Goal: Use online tool/utility: Utilize a website feature to perform a specific function

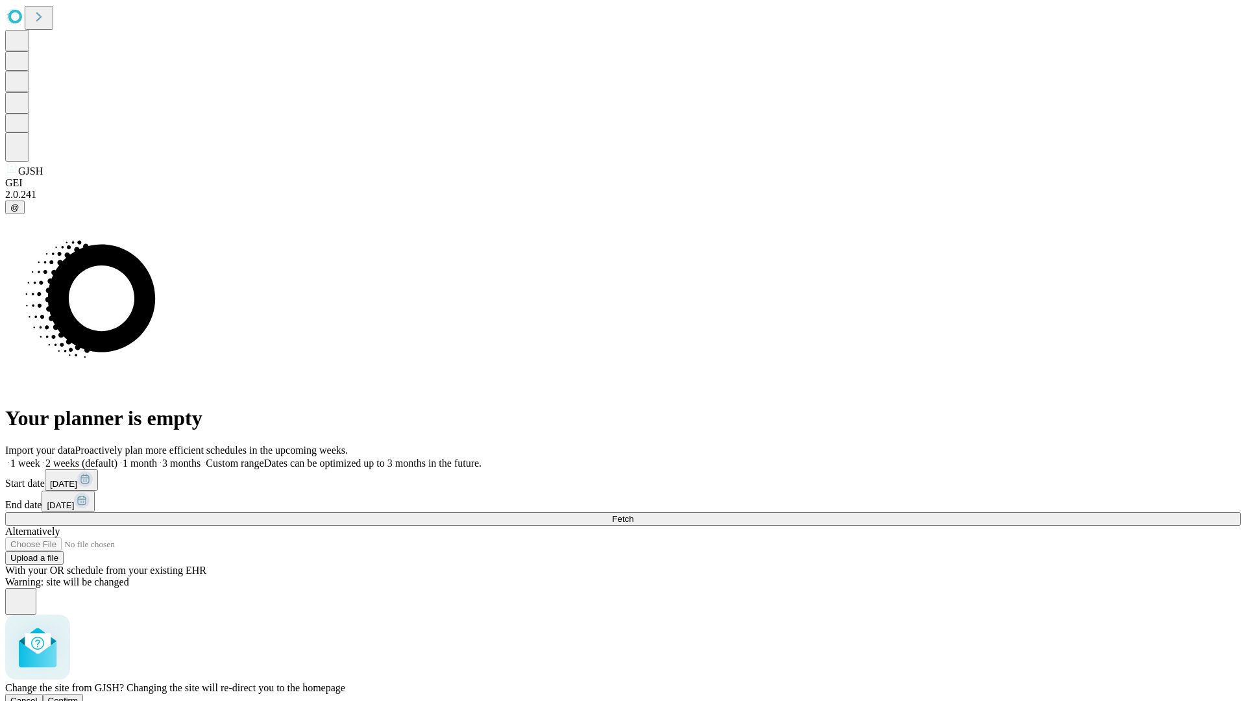
click at [79, 696] on span "Confirm" at bounding box center [63, 701] width 31 height 10
click at [117, 458] on label "2 weeks (default)" at bounding box center [78, 463] width 77 height 11
click at [633, 514] on span "Fetch" at bounding box center [622, 519] width 21 height 10
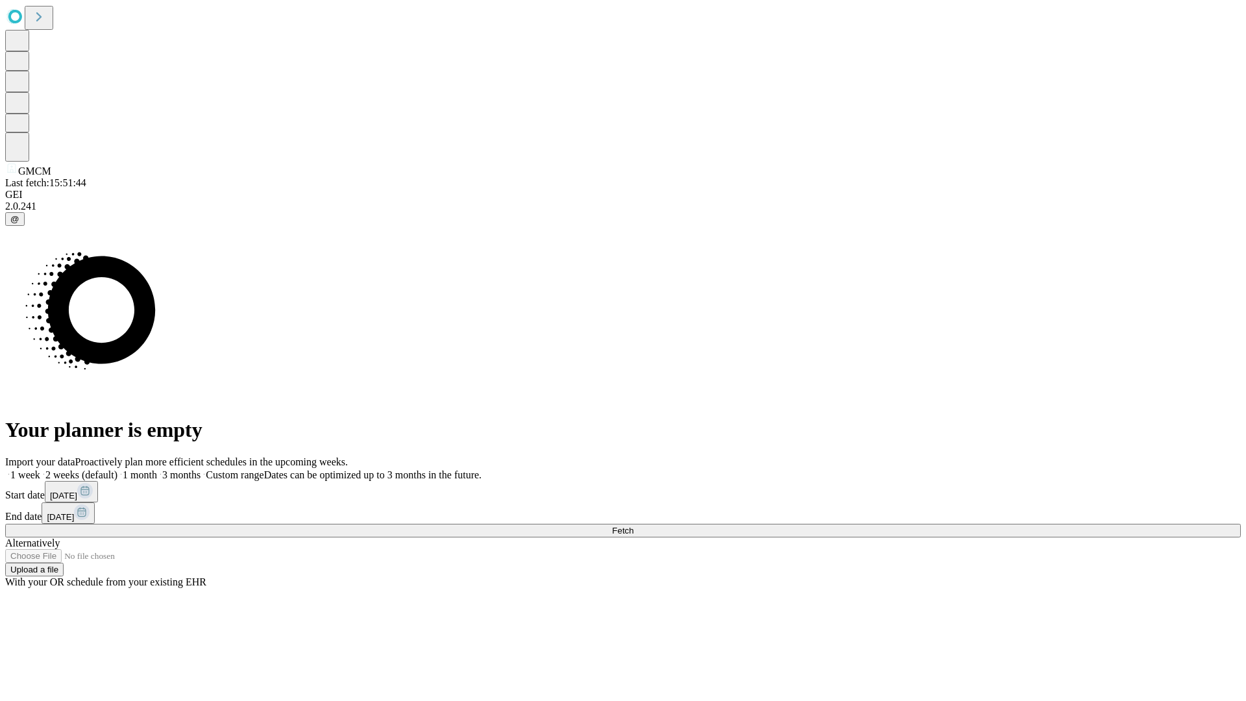
click at [117, 469] on label "2 weeks (default)" at bounding box center [78, 474] width 77 height 11
click at [633, 526] on span "Fetch" at bounding box center [622, 531] width 21 height 10
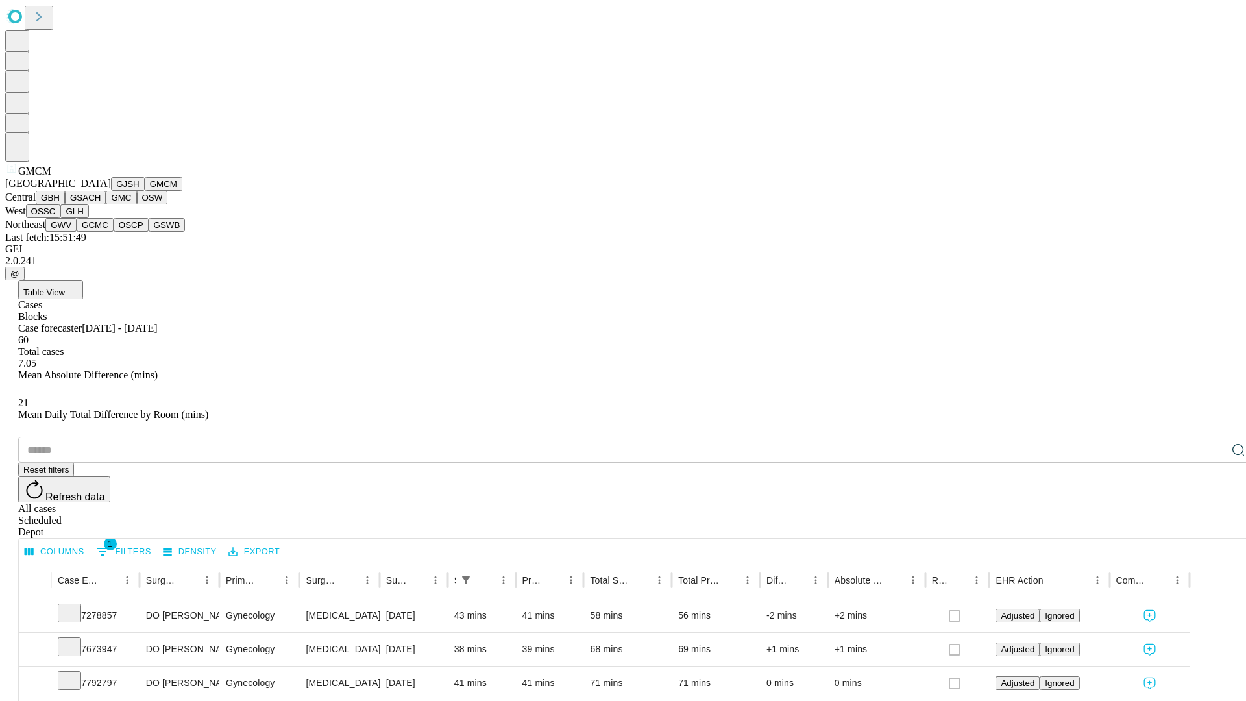
click at [65, 204] on button "GBH" at bounding box center [50, 198] width 29 height 14
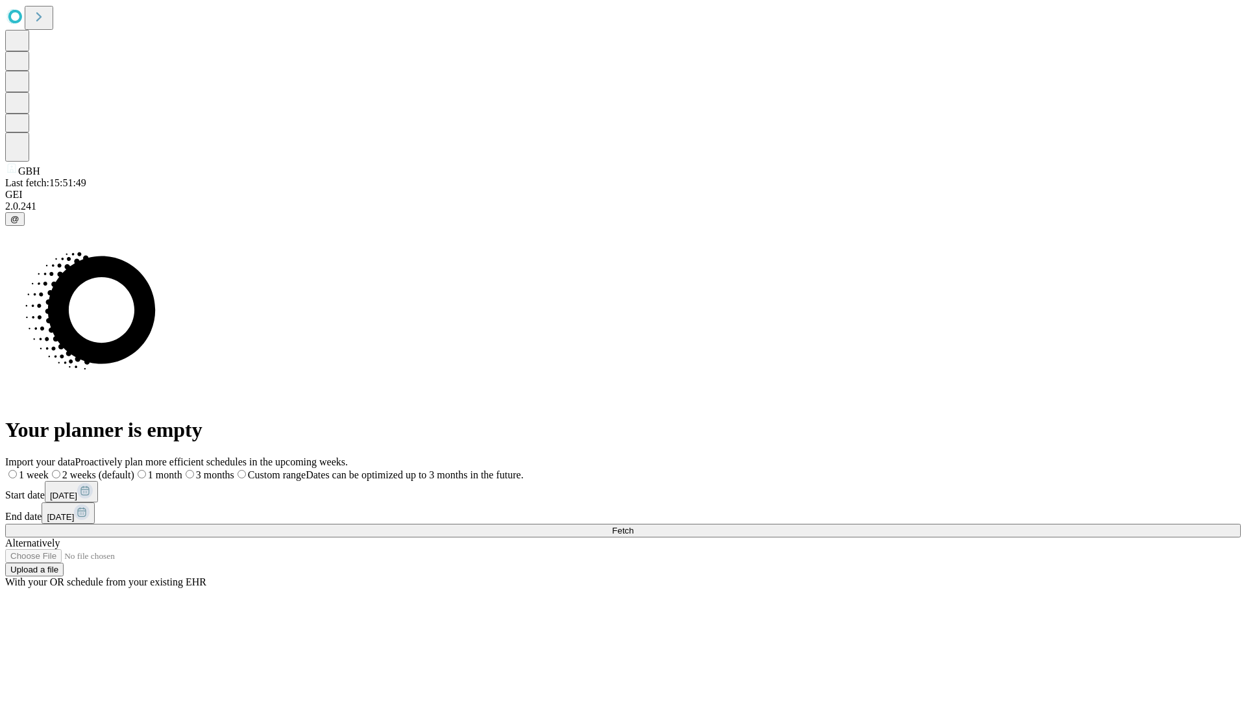
click at [134, 469] on label "2 weeks (default)" at bounding box center [92, 474] width 86 height 11
click at [633, 526] on span "Fetch" at bounding box center [622, 531] width 21 height 10
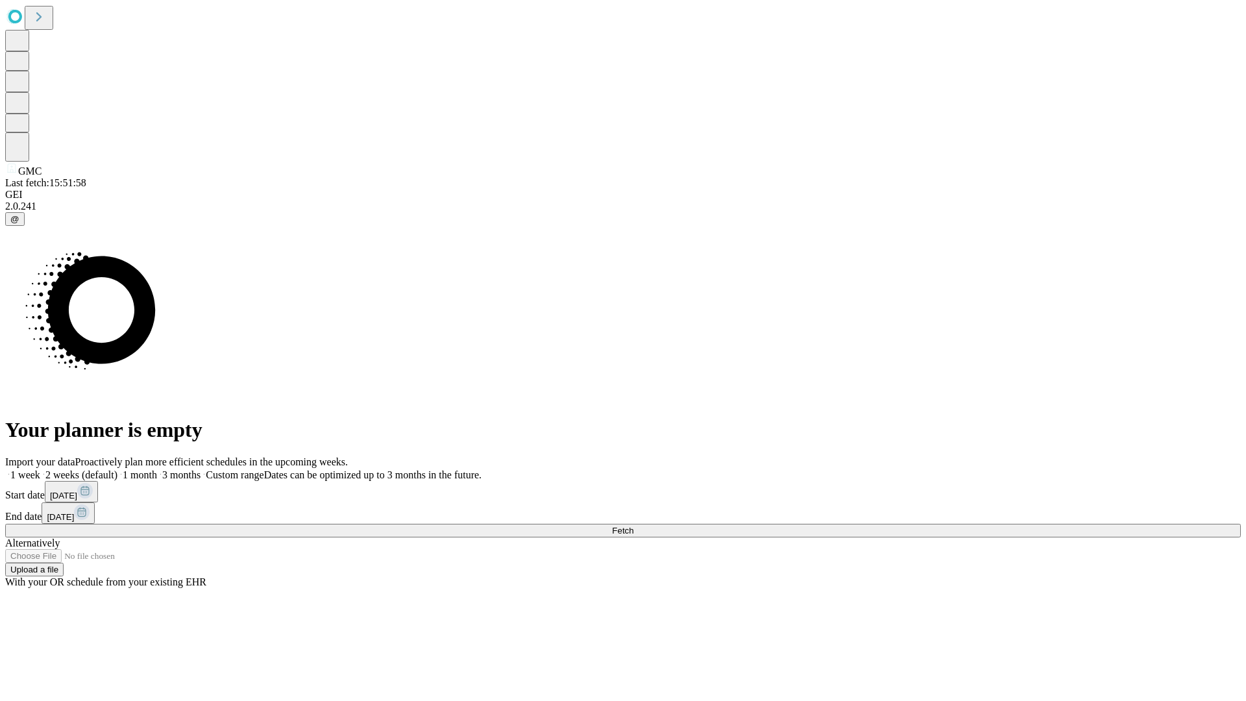
click at [117, 469] on label "2 weeks (default)" at bounding box center [78, 474] width 77 height 11
click at [633, 526] on span "Fetch" at bounding box center [622, 531] width 21 height 10
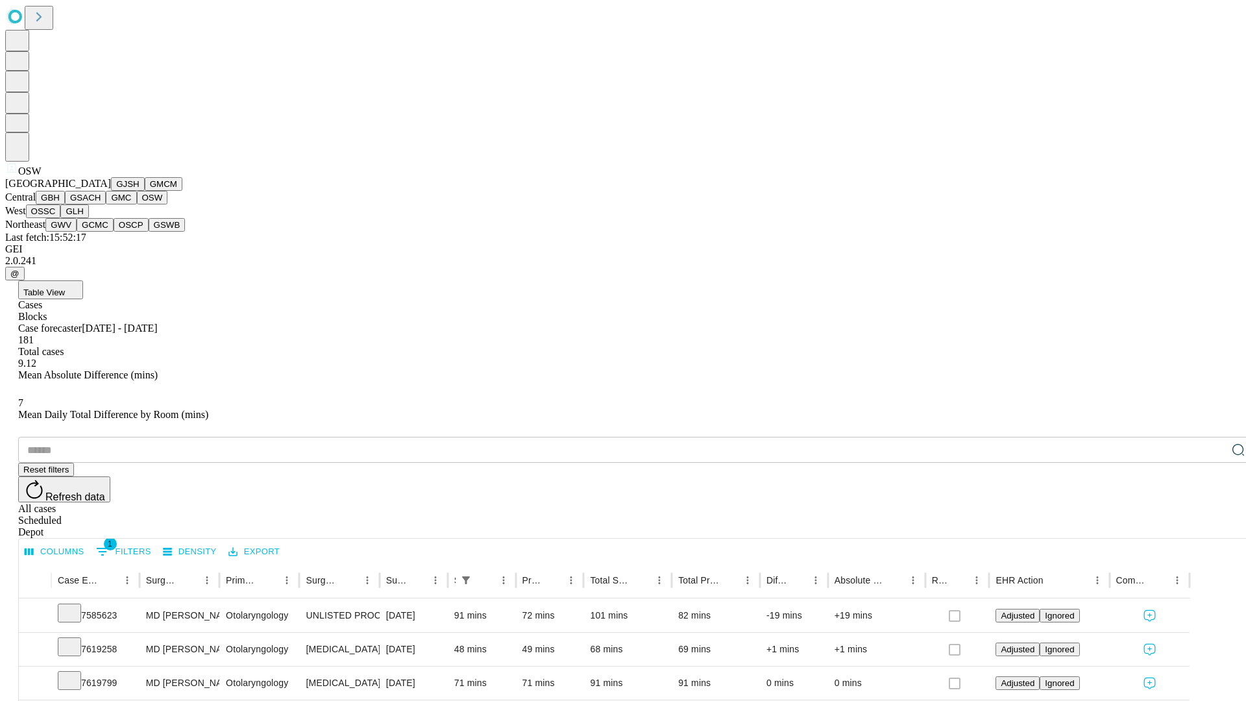
click at [61, 218] on button "OSSC" at bounding box center [43, 211] width 35 height 14
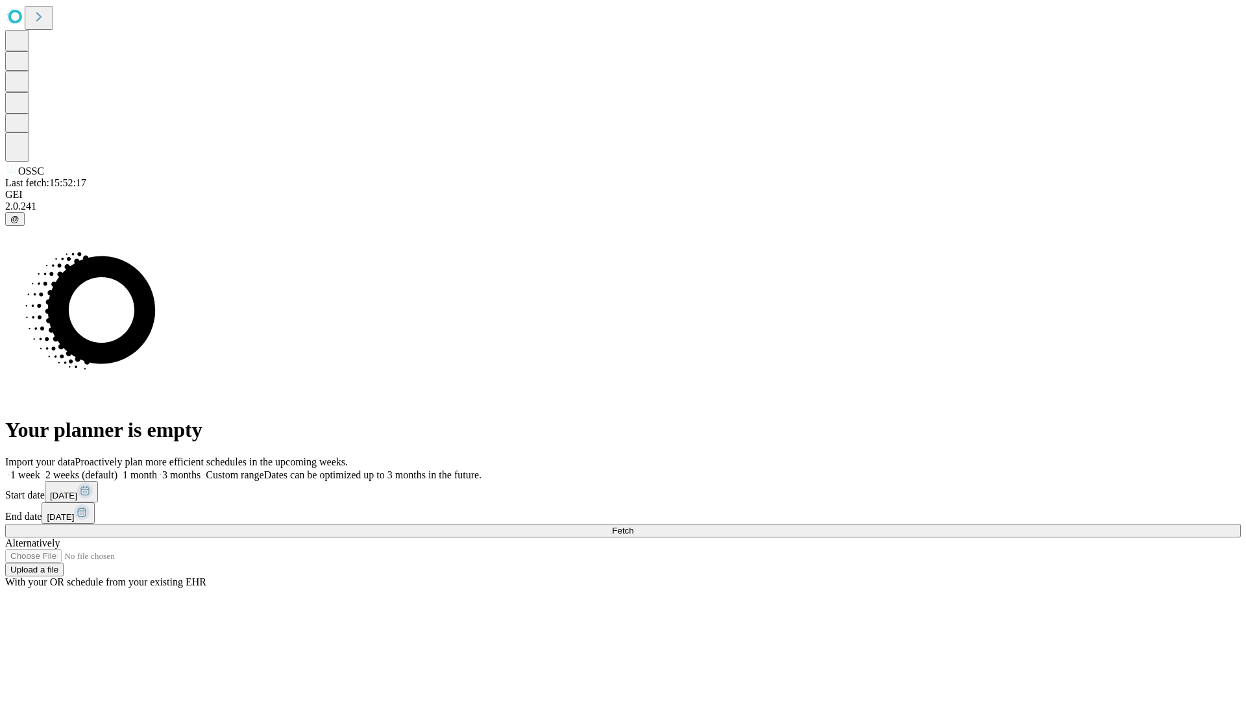
click at [117, 469] on label "2 weeks (default)" at bounding box center [78, 474] width 77 height 11
click at [633, 526] on span "Fetch" at bounding box center [622, 531] width 21 height 10
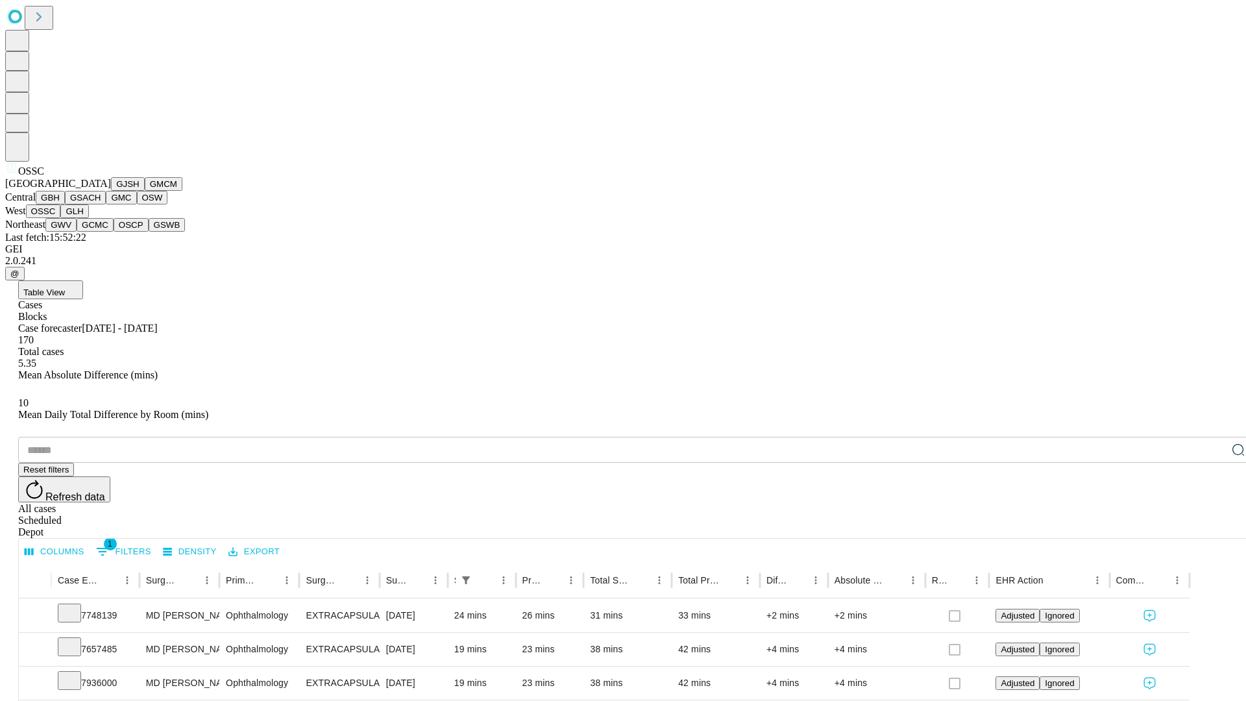
click at [88, 218] on button "GLH" at bounding box center [74, 211] width 28 height 14
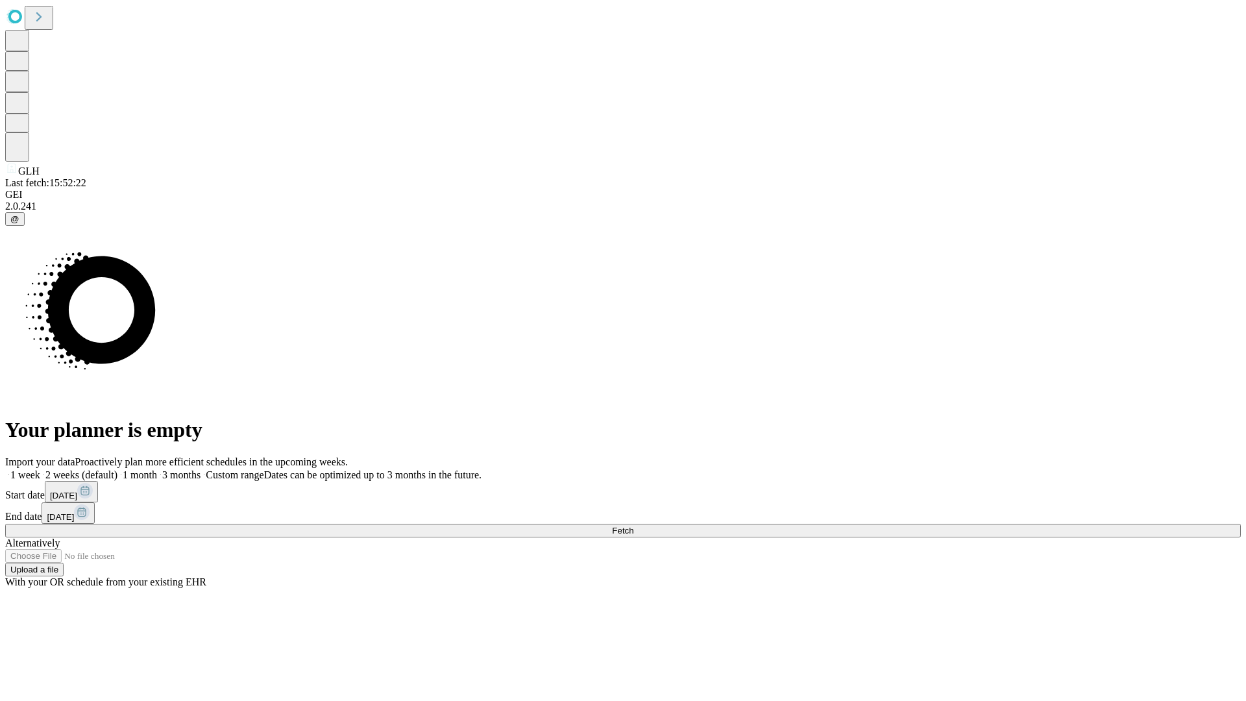
click at [117, 469] on label "2 weeks (default)" at bounding box center [78, 474] width 77 height 11
click at [633, 526] on span "Fetch" at bounding box center [622, 531] width 21 height 10
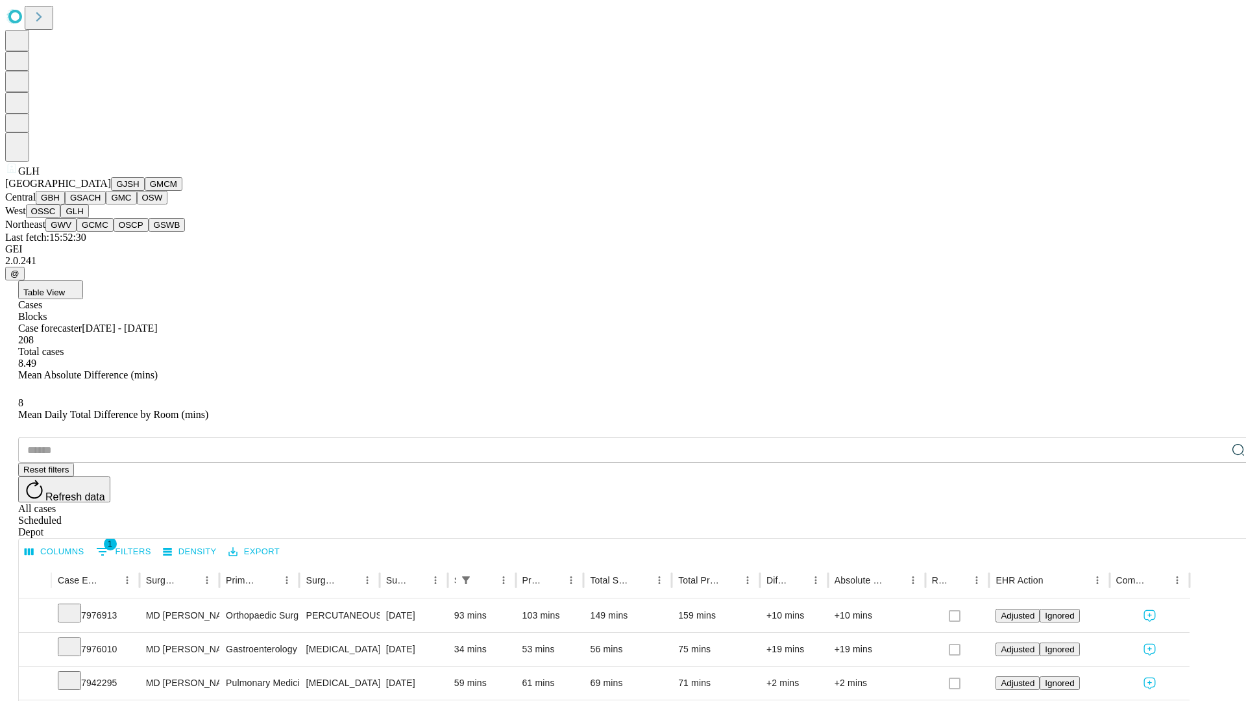
click at [77, 232] on button "GWV" at bounding box center [60, 225] width 31 height 14
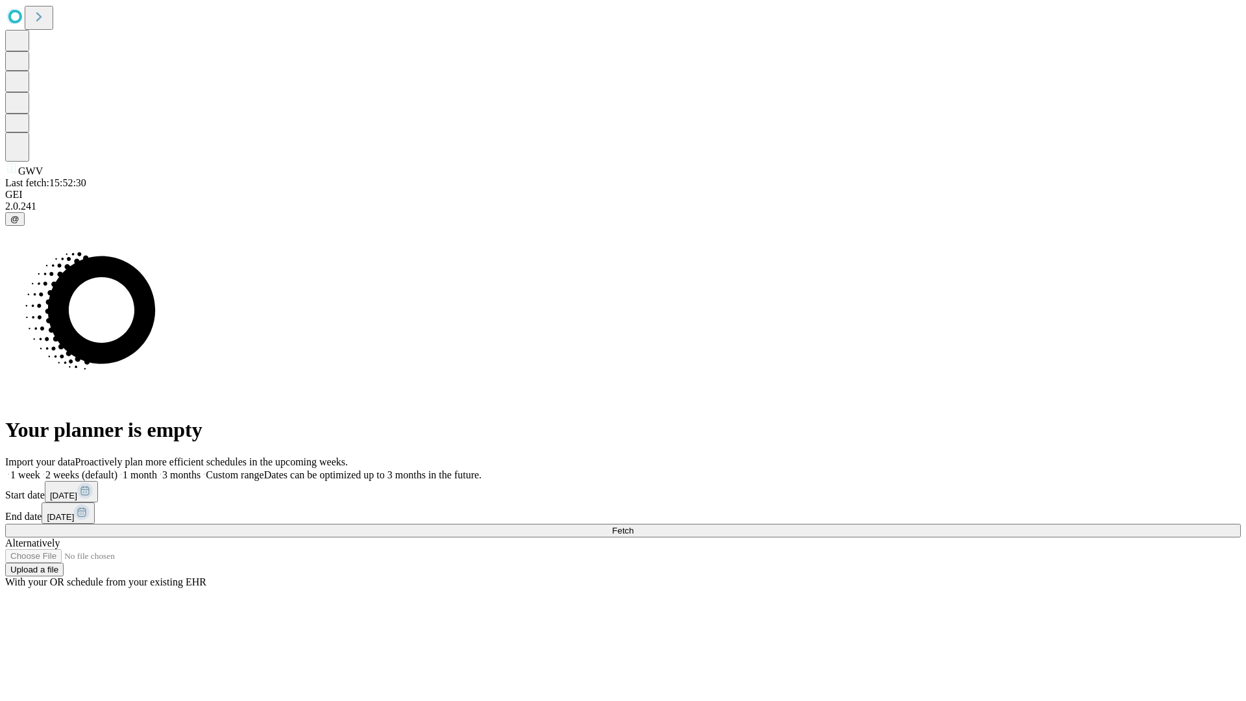
click at [633, 526] on span "Fetch" at bounding box center [622, 531] width 21 height 10
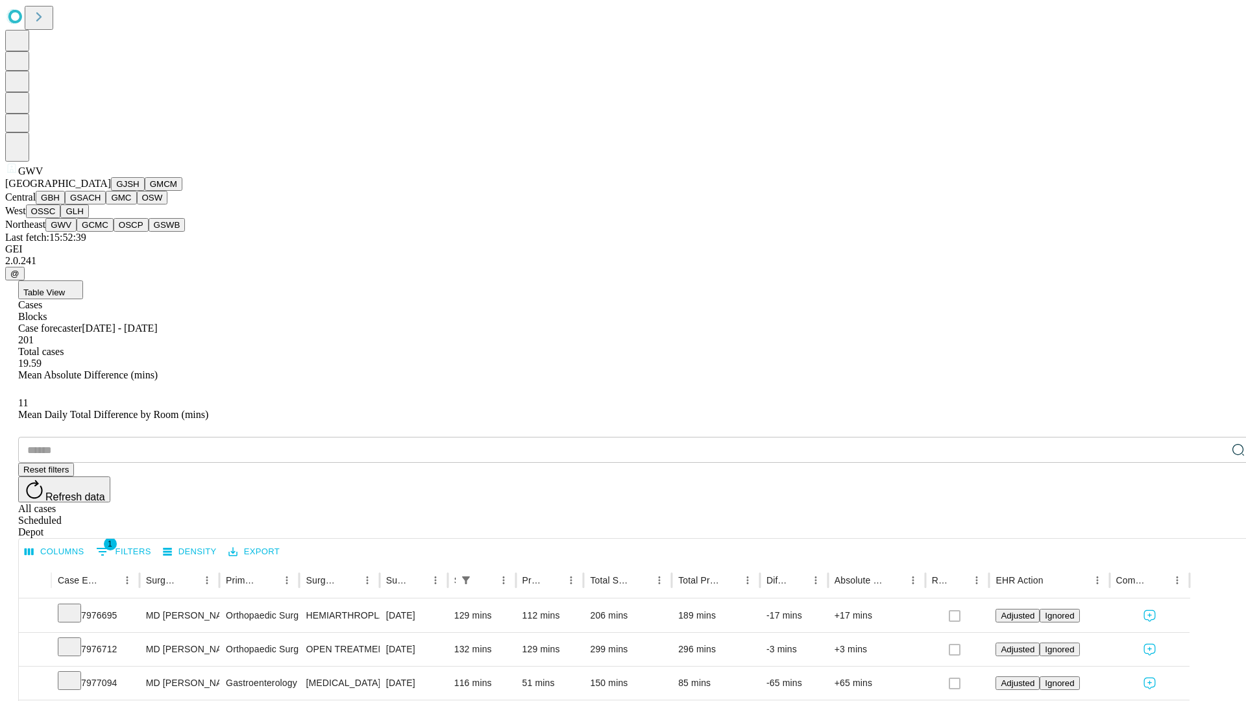
click at [101, 232] on button "GCMC" at bounding box center [95, 225] width 37 height 14
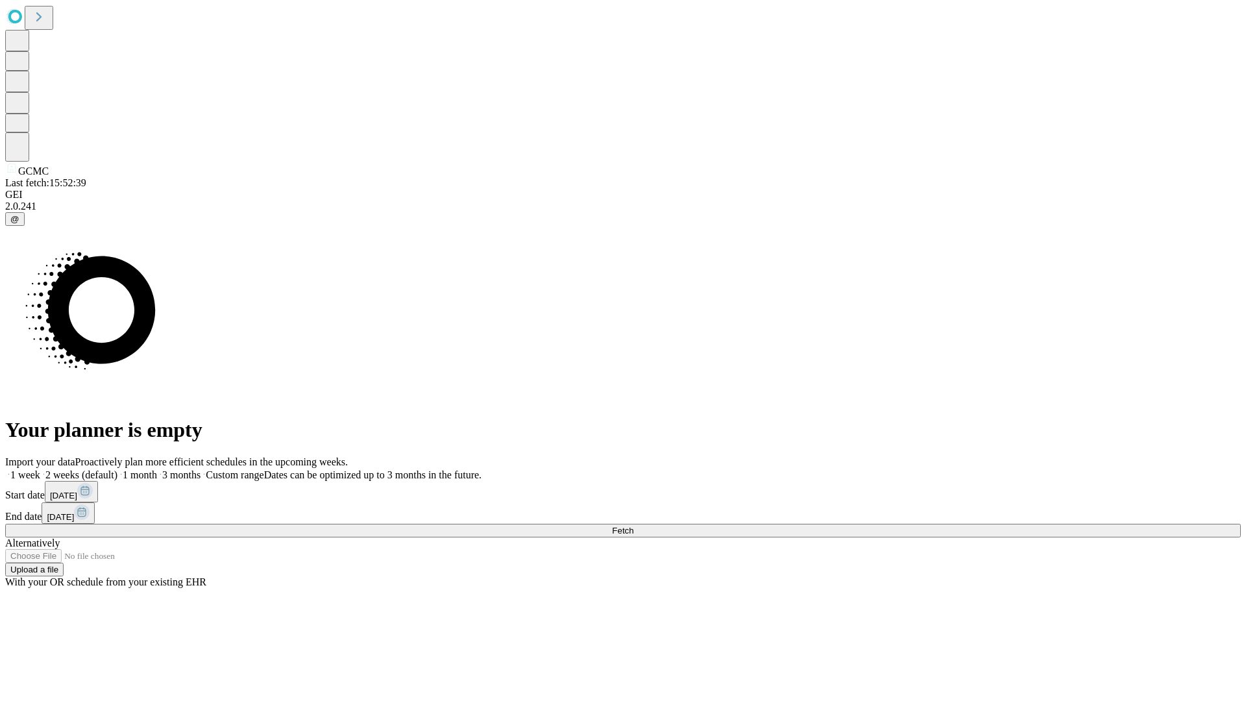
click at [117, 469] on label "2 weeks (default)" at bounding box center [78, 474] width 77 height 11
click at [633, 526] on span "Fetch" at bounding box center [622, 531] width 21 height 10
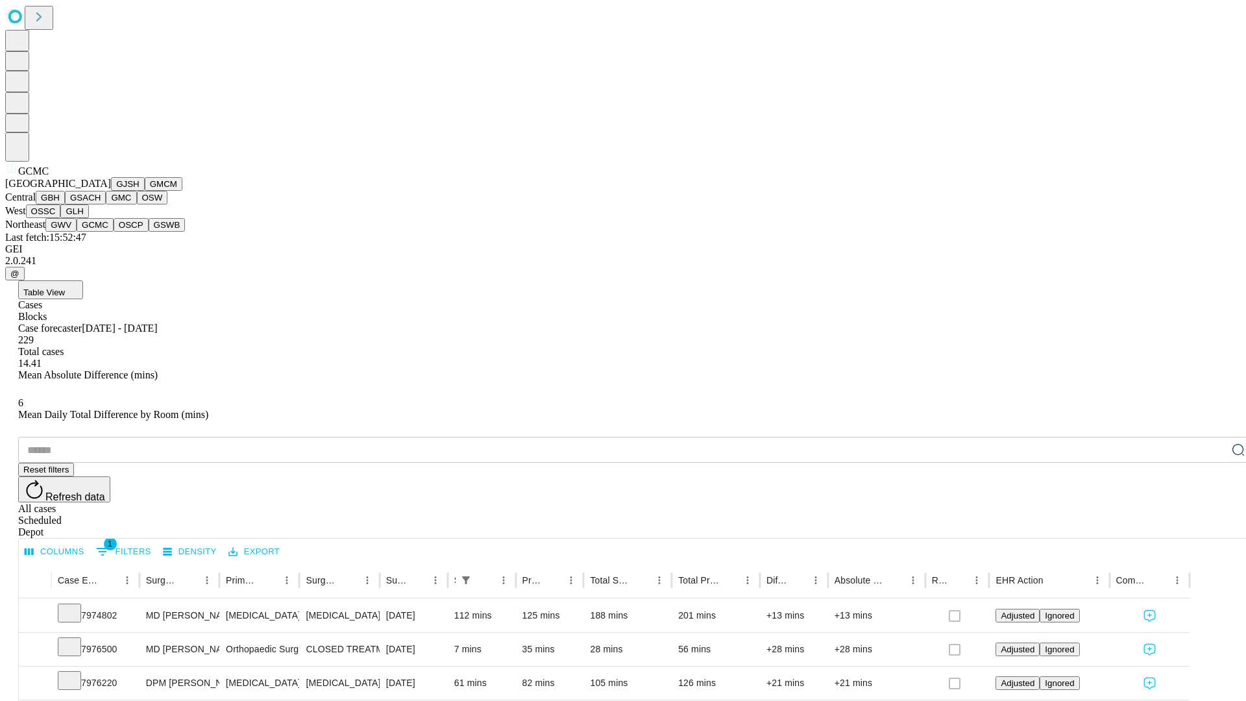
click at [114, 232] on button "OSCP" at bounding box center [131, 225] width 35 height 14
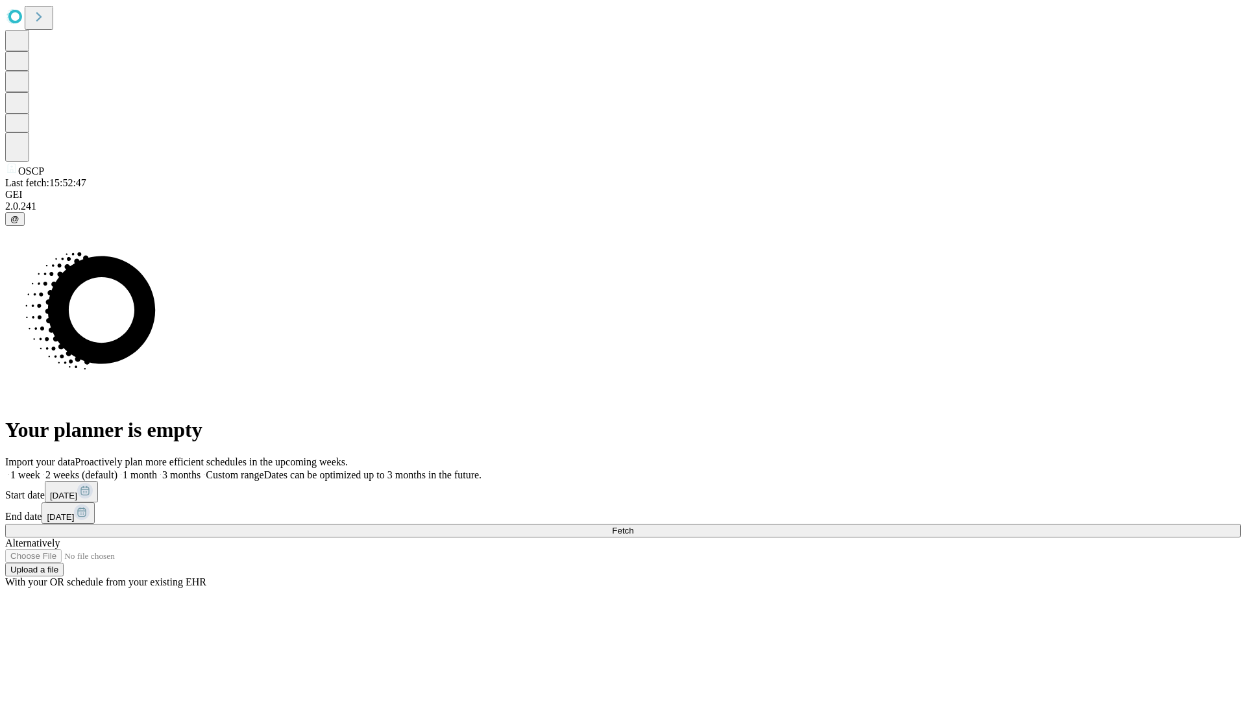
click at [117, 469] on label "2 weeks (default)" at bounding box center [78, 474] width 77 height 11
click at [633, 526] on span "Fetch" at bounding box center [622, 531] width 21 height 10
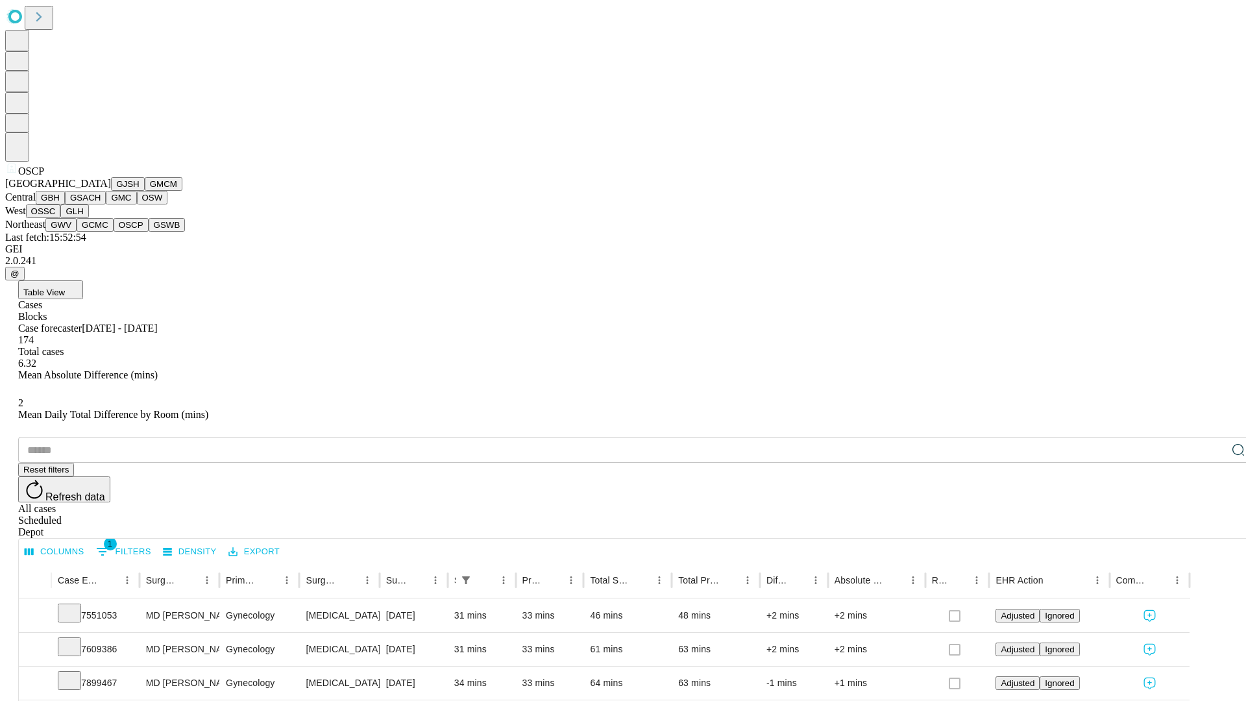
click at [149, 232] on button "GSWB" at bounding box center [167, 225] width 37 height 14
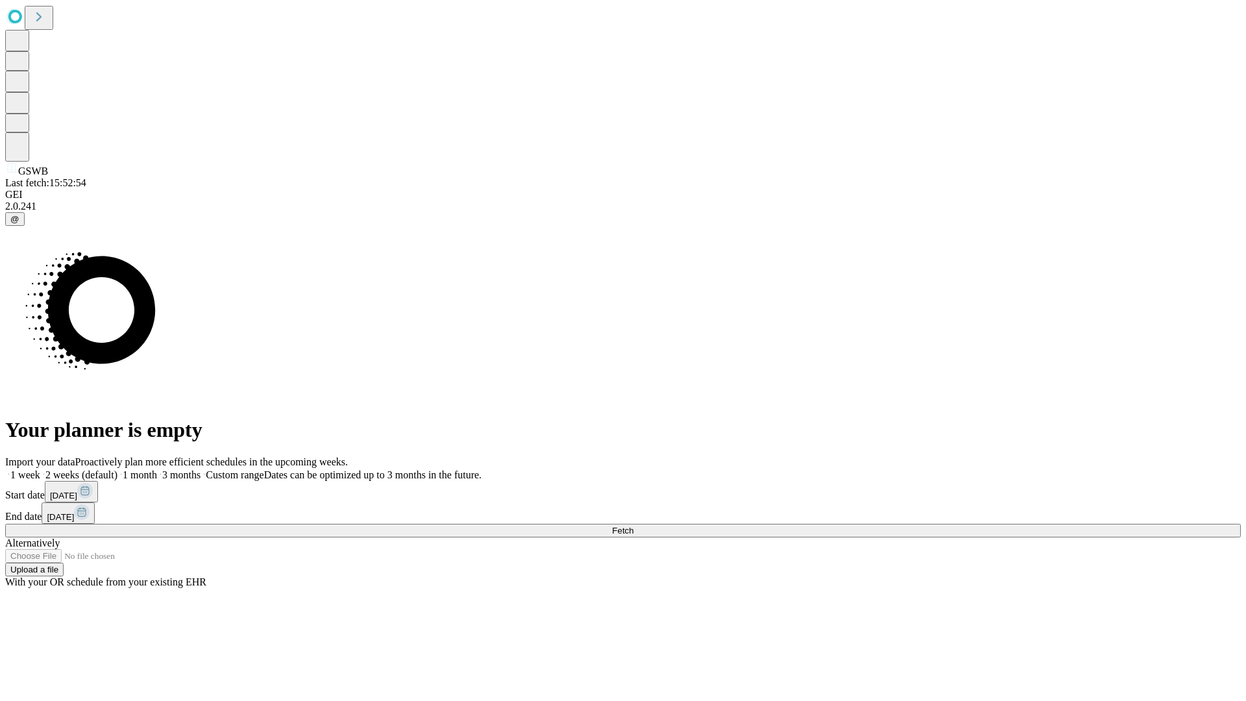
click at [633, 526] on span "Fetch" at bounding box center [622, 531] width 21 height 10
